Goal: Task Accomplishment & Management: Use online tool/utility

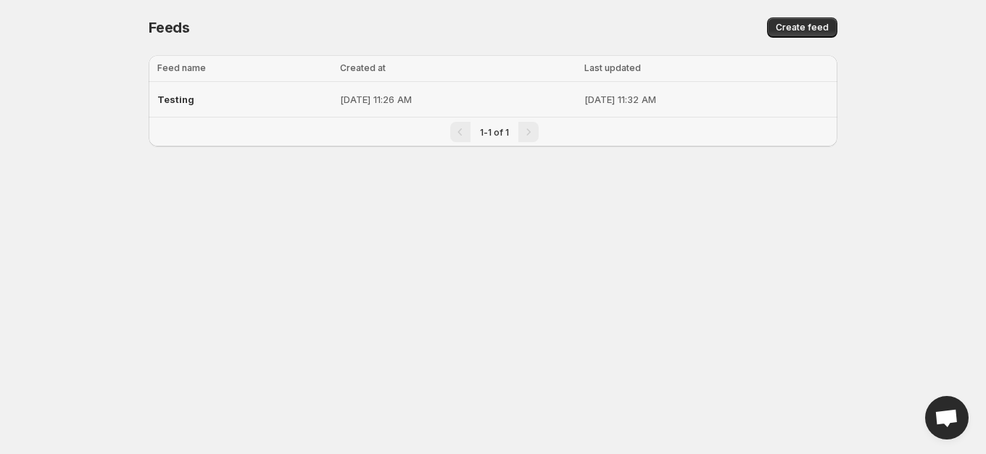
click at [471, 102] on p "[DATE] 11:26 AM" at bounding box center [458, 99] width 236 height 14
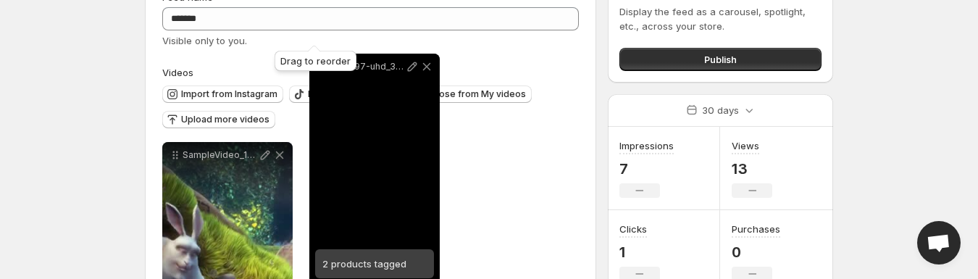
scroll to position [82, 0]
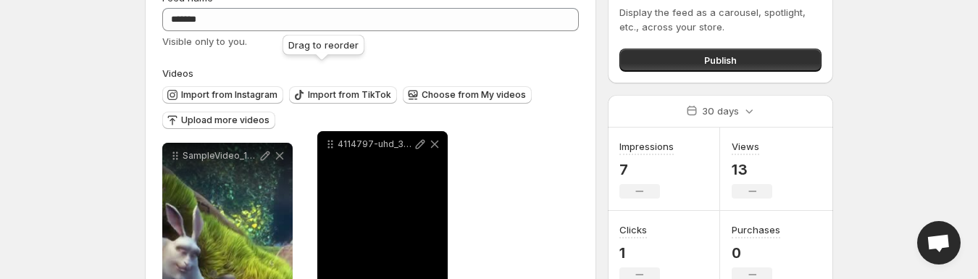
drag, startPoint x: 175, startPoint y: 22, endPoint x: 330, endPoint y: 142, distance: 196.3
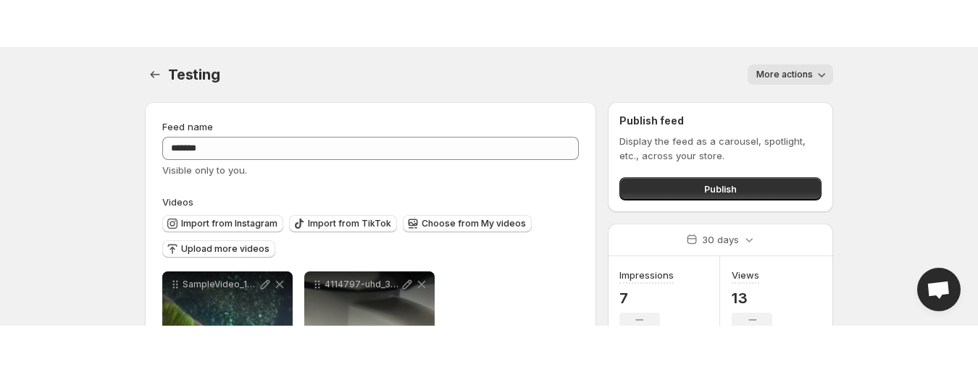
scroll to position [87, 0]
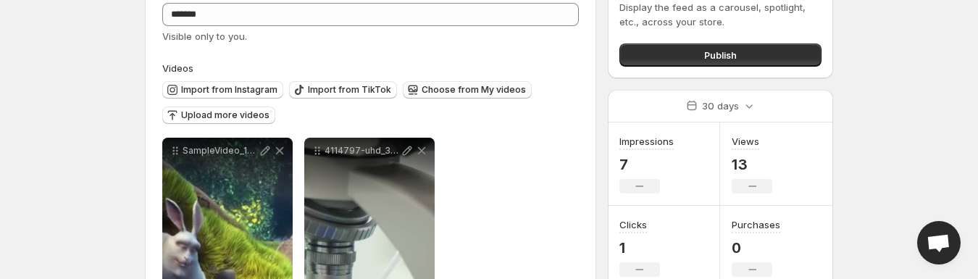
click at [474, 95] on span "Choose from My videos" at bounding box center [474, 90] width 104 height 12
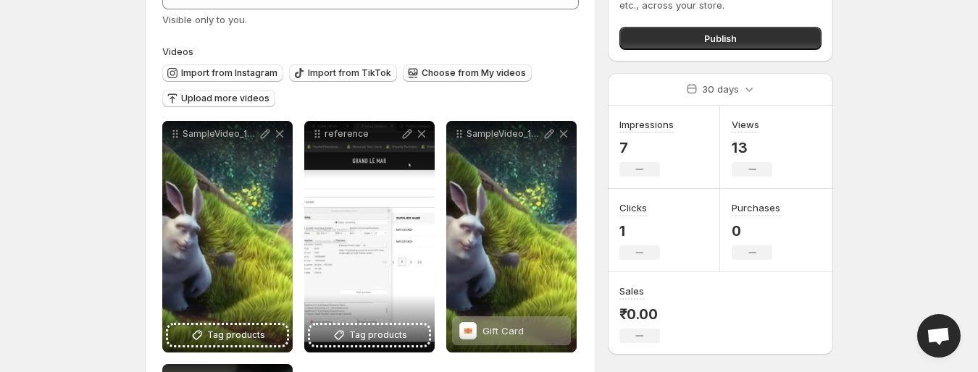
scroll to position [101, 0]
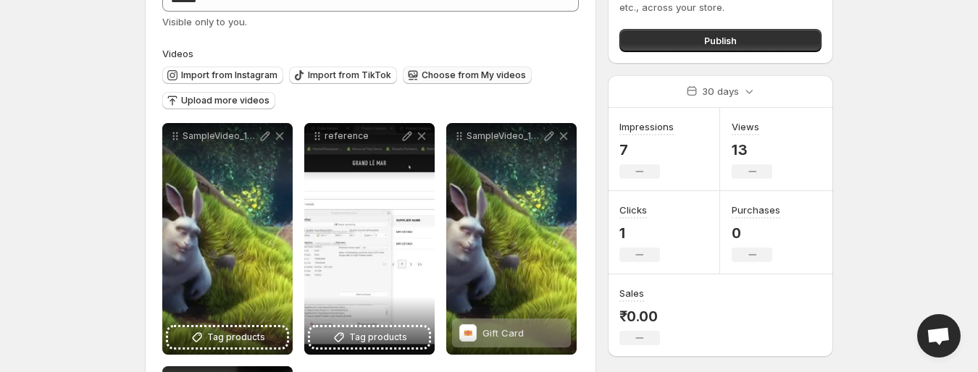
click at [453, 75] on div "Choose from My videos" at bounding box center [467, 77] width 129 height 20
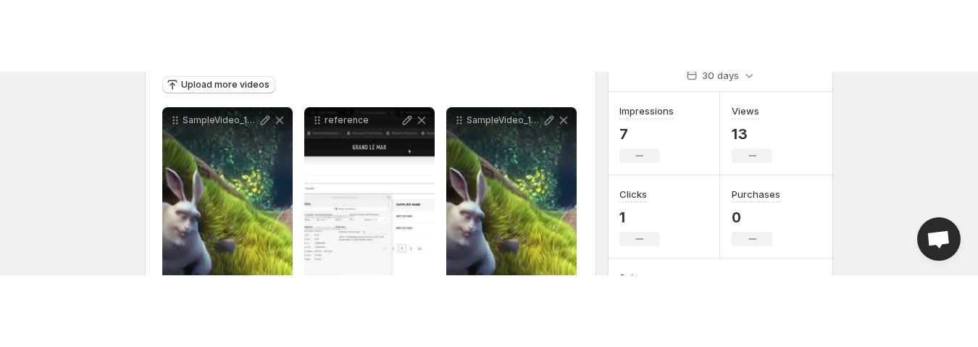
scroll to position [188, 0]
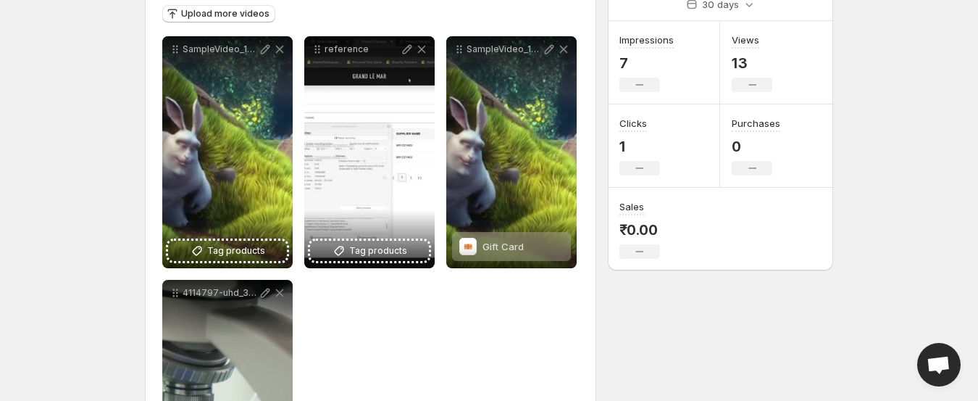
click at [594, 267] on div "**********" at bounding box center [370, 198] width 451 height 662
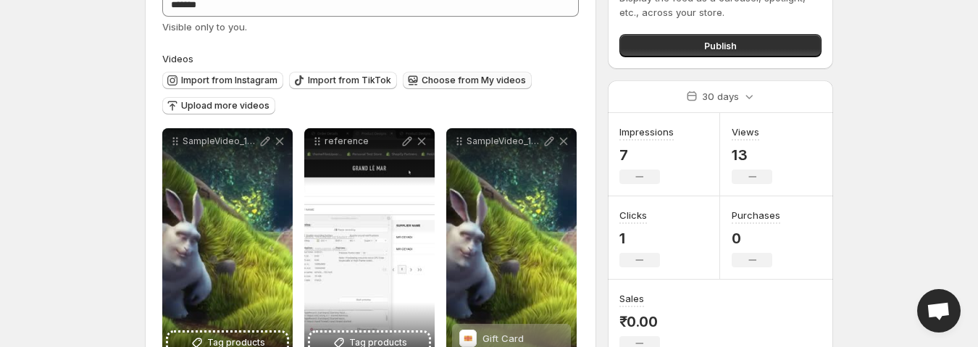
scroll to position [87, 0]
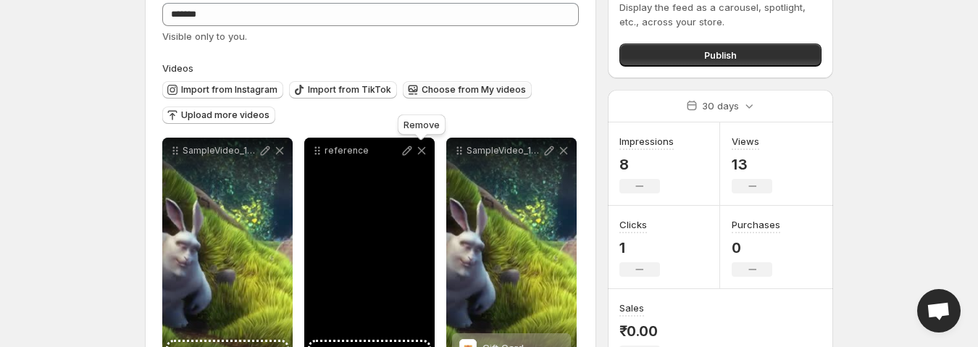
click at [422, 157] on icon at bounding box center [421, 150] width 14 height 14
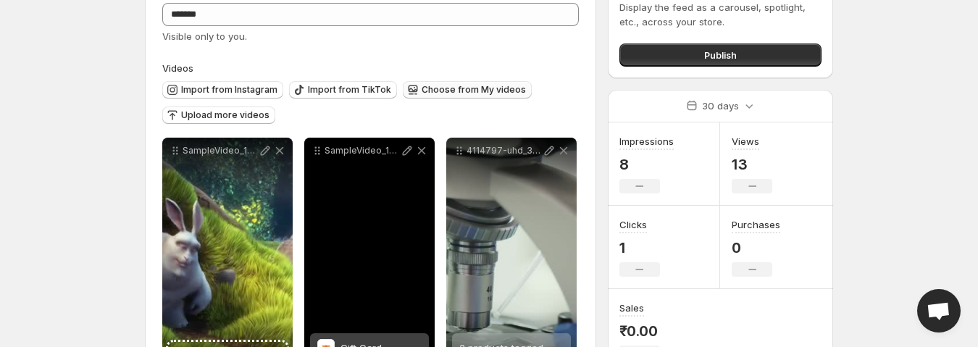
scroll to position [144, 0]
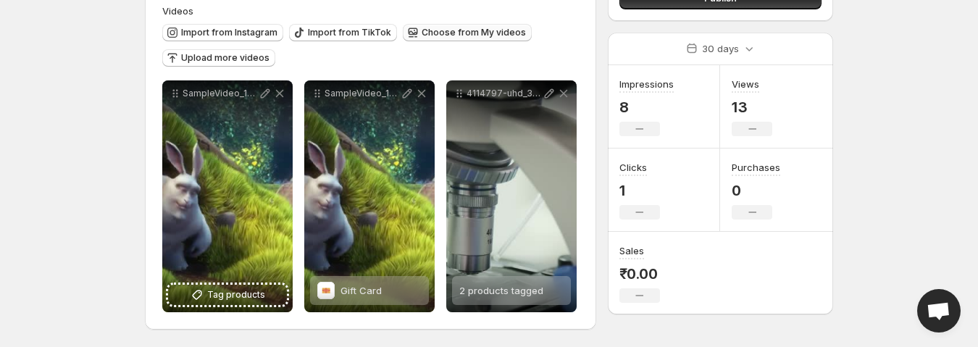
click at [456, 39] on button "Choose from My videos" at bounding box center [467, 32] width 129 height 17
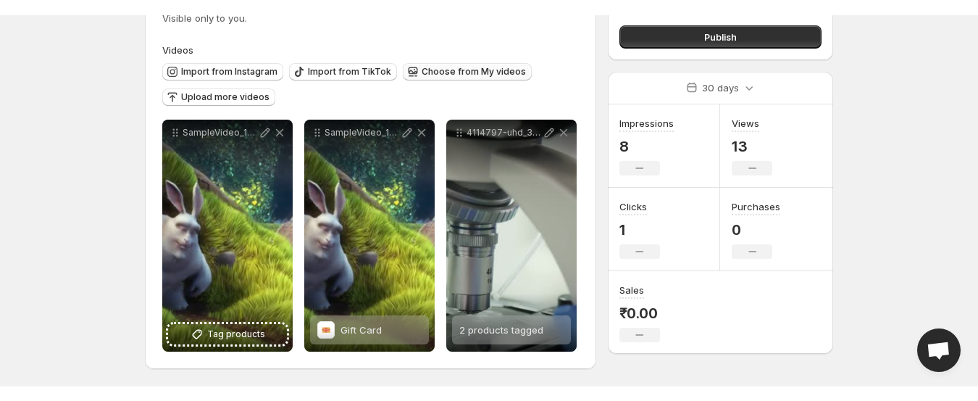
scroll to position [91, 0]
